Goal: Information Seeking & Learning: Learn about a topic

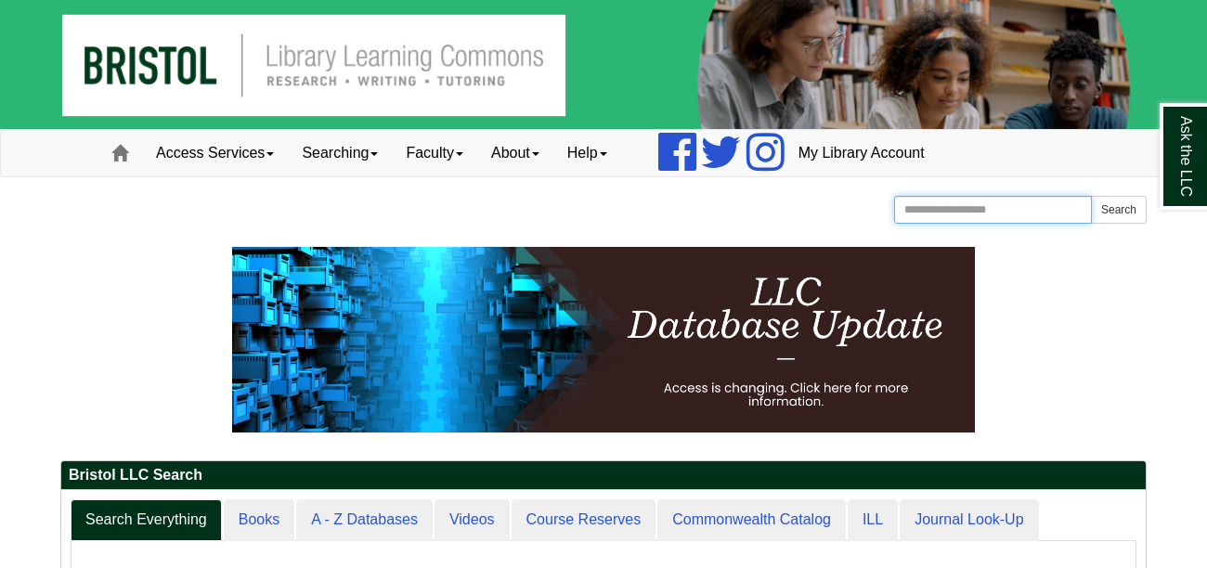
click at [955, 213] on input "Search the Website" at bounding box center [993, 210] width 198 height 28
click at [816, 215] on div "Bristol Community College Bristol Community College Library Learning Commons Ho…" at bounding box center [603, 212] width 1087 height 33
click at [369, 155] on link "Searching" at bounding box center [340, 153] width 104 height 46
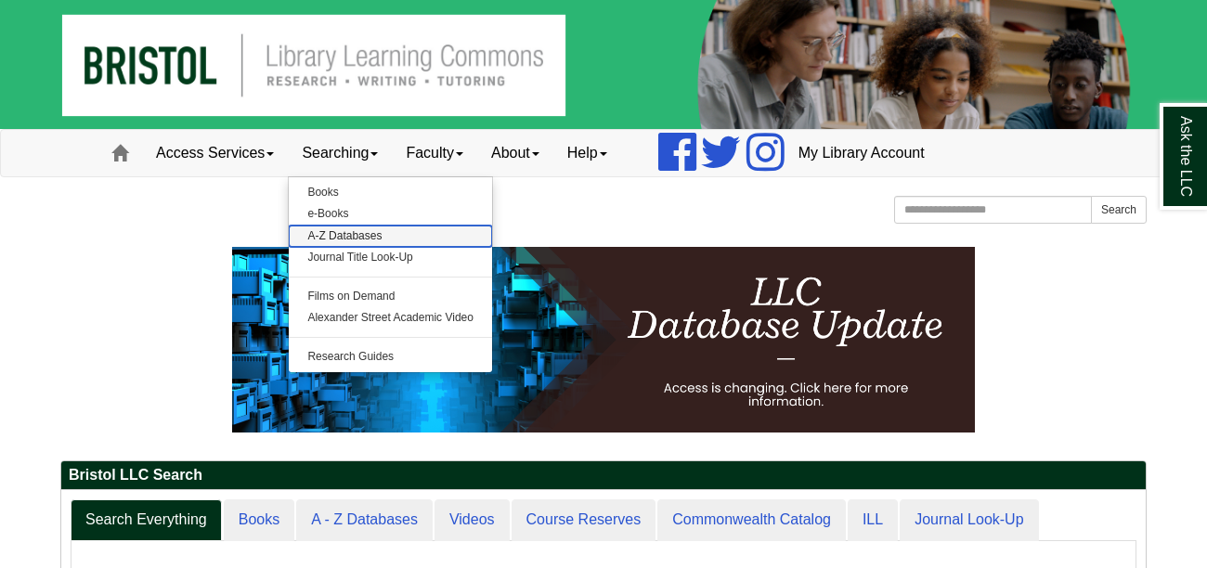
click at [368, 235] on link "A-Z Databases" at bounding box center [390, 236] width 203 height 21
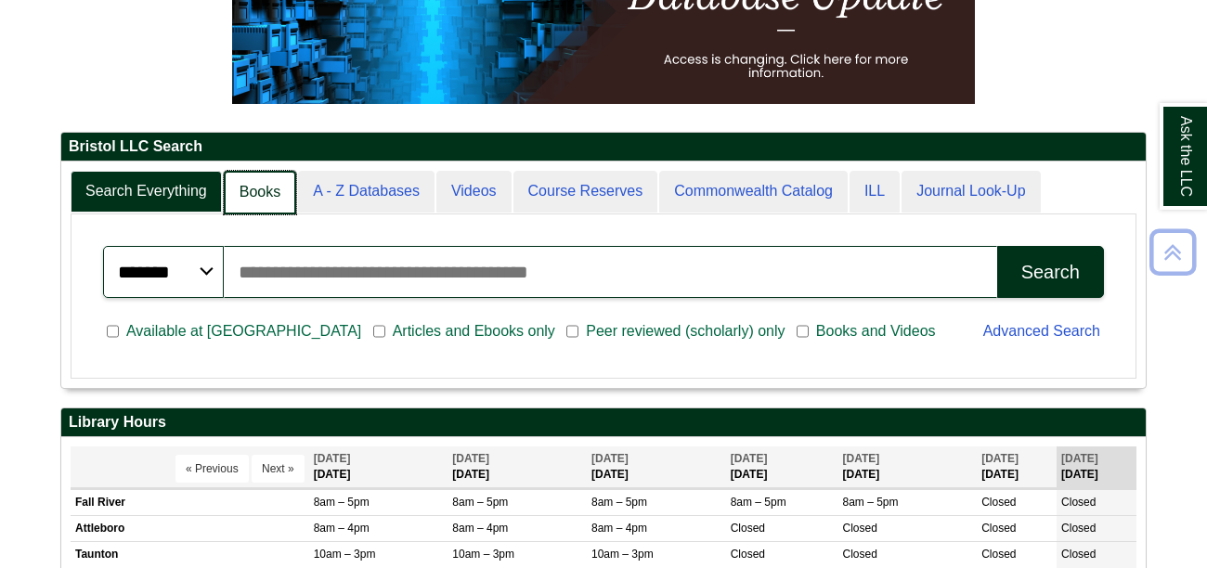
scroll to position [8, 9]
click at [272, 197] on link "Books" at bounding box center [260, 193] width 72 height 44
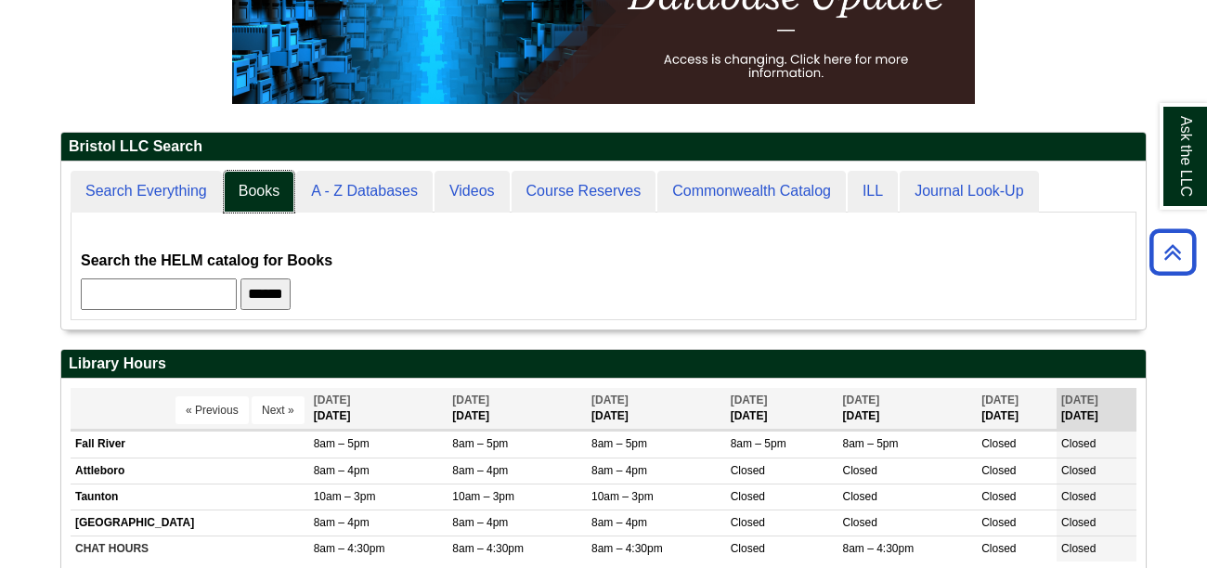
scroll to position [167, 1085]
click at [237, 294] on input "text" at bounding box center [159, 295] width 156 height 32
type input "*********"
click at [241, 279] on input "******" at bounding box center [266, 295] width 50 height 32
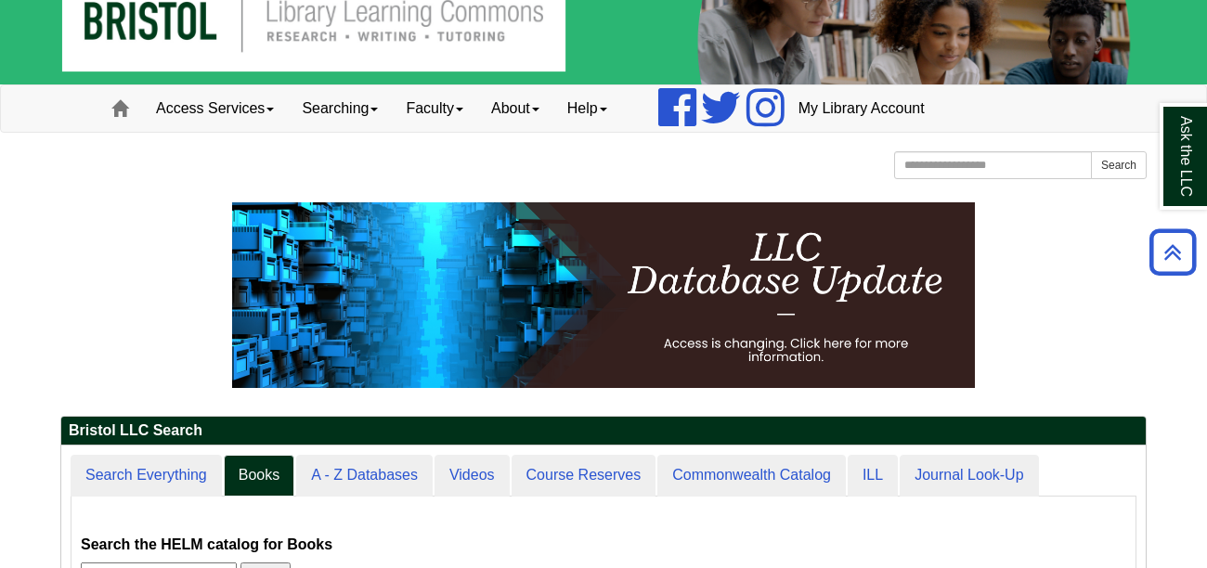
scroll to position [0, 0]
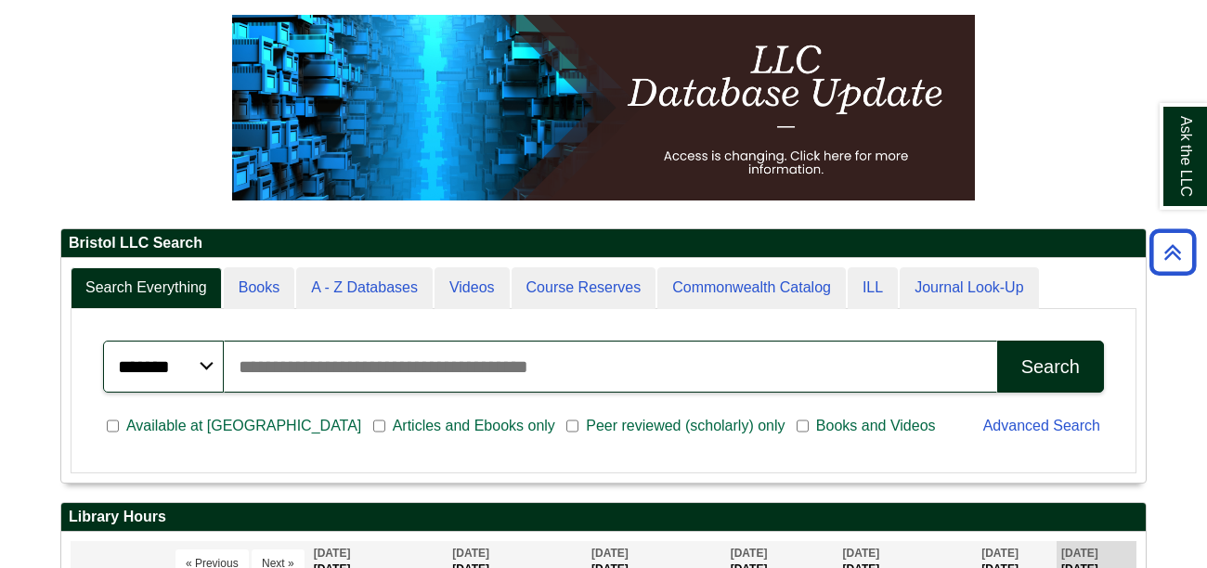
click at [346, 367] on input "Search articles, books, journals & more" at bounding box center [611, 367] width 774 height 52
type input "*****"
click at [998, 341] on button "Search" at bounding box center [1051, 367] width 107 height 52
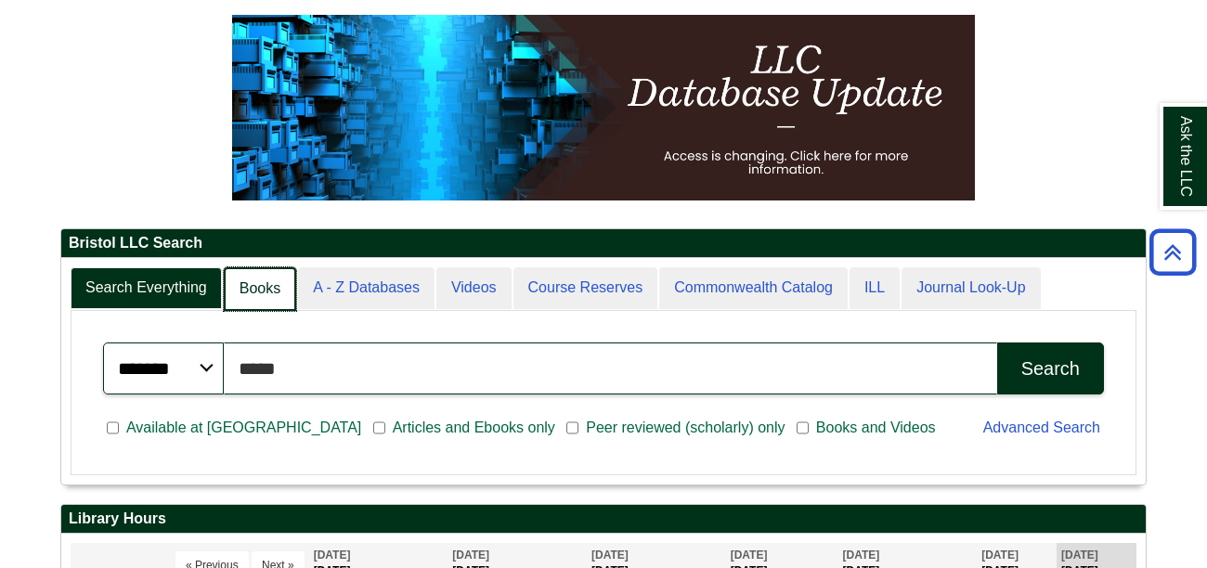
scroll to position [225, 1085]
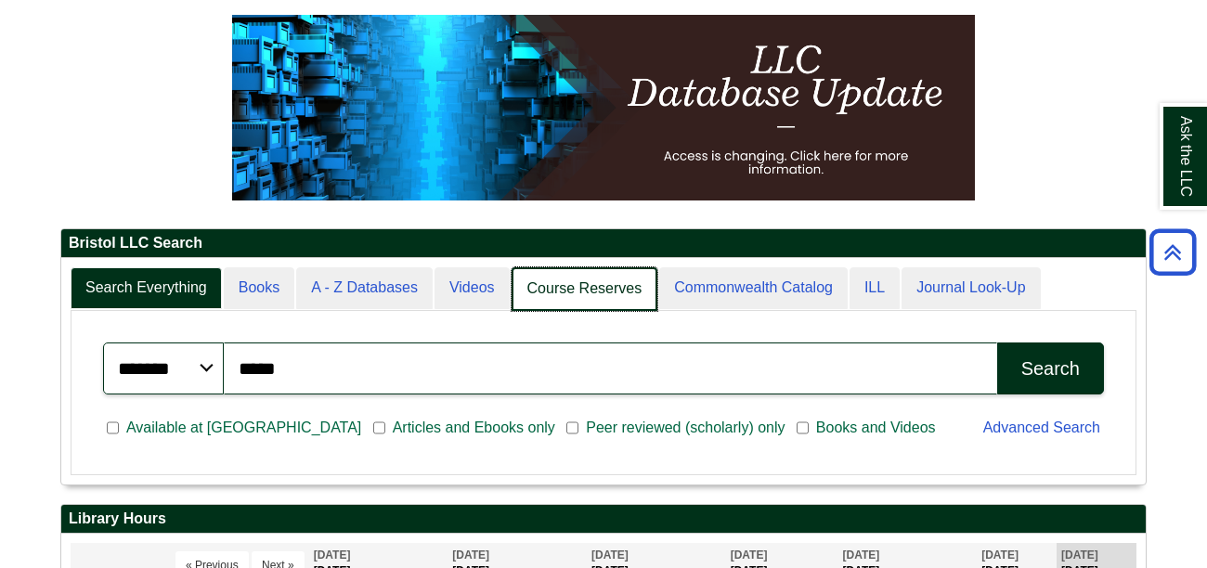
click at [578, 289] on link "Course Reserves" at bounding box center [585, 289] width 147 height 44
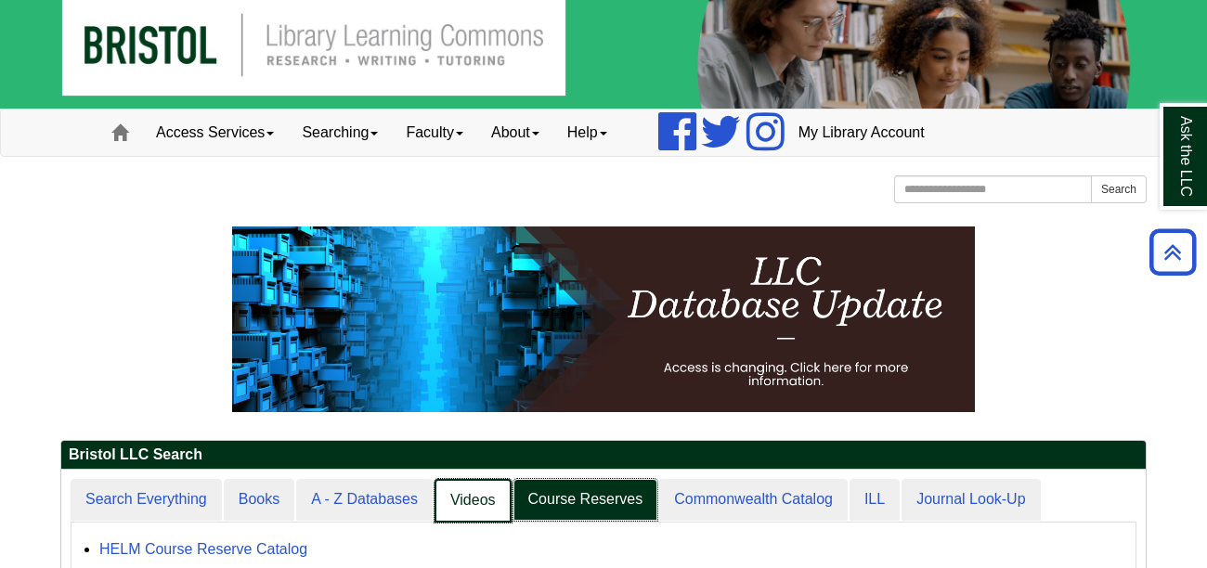
scroll to position [223, 1085]
